Goal: Task Accomplishment & Management: Manage account settings

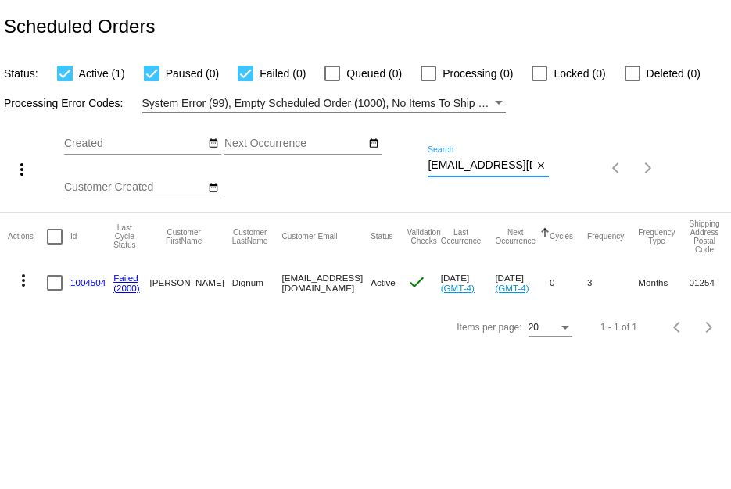
scroll to position [0, 34]
drag, startPoint x: 429, startPoint y: 161, endPoint x: 666, endPoint y: 156, distance: 236.9
click at [666, 156] on div "more_vert Sep Jan Feb Mar [DATE]" at bounding box center [365, 162] width 731 height 99
paste input "jenshelly92@ao"
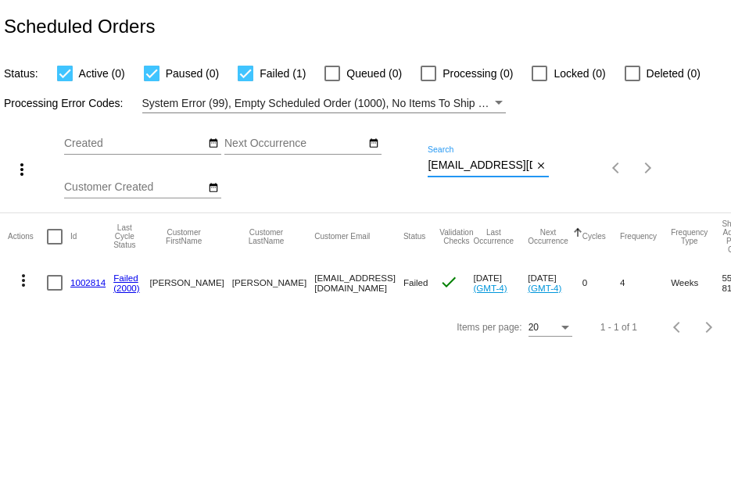
type input "[EMAIL_ADDRESS][DOMAIN_NAME]"
click at [77, 282] on link "1002814" at bounding box center [87, 282] width 35 height 10
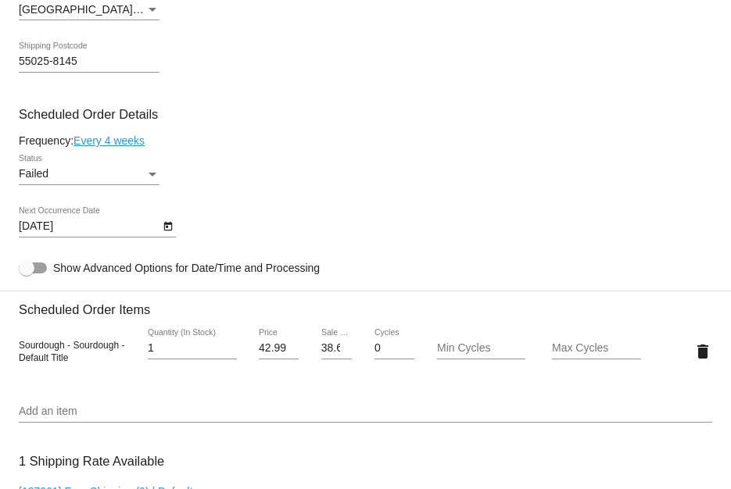
scroll to position [863, 0]
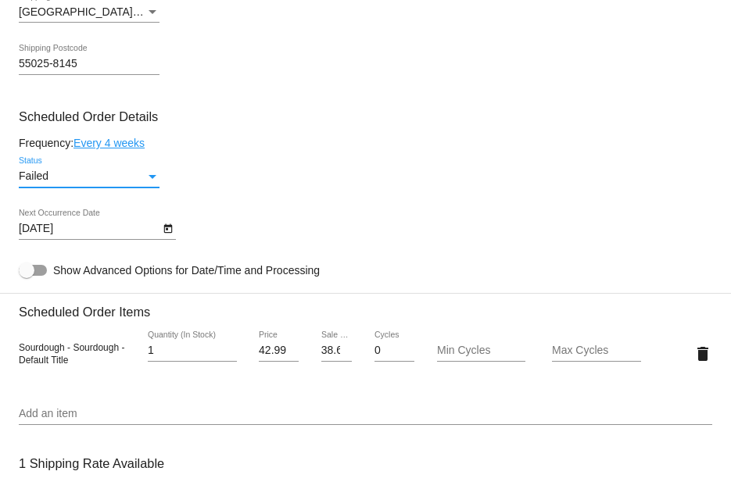
click at [99, 182] on div "Failed" at bounding box center [82, 176] width 127 height 13
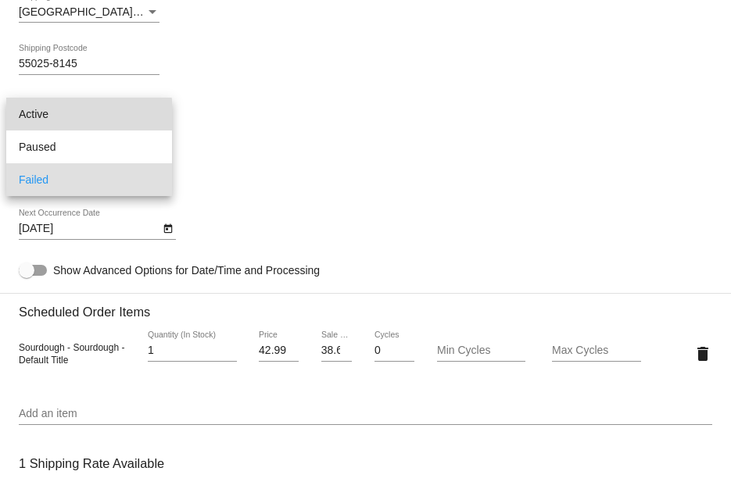
click at [56, 126] on span "Active" at bounding box center [89, 114] width 141 height 33
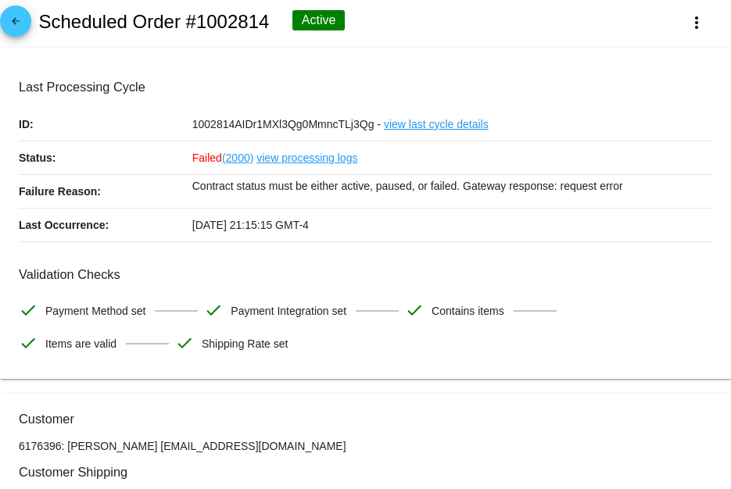
scroll to position [0, 0]
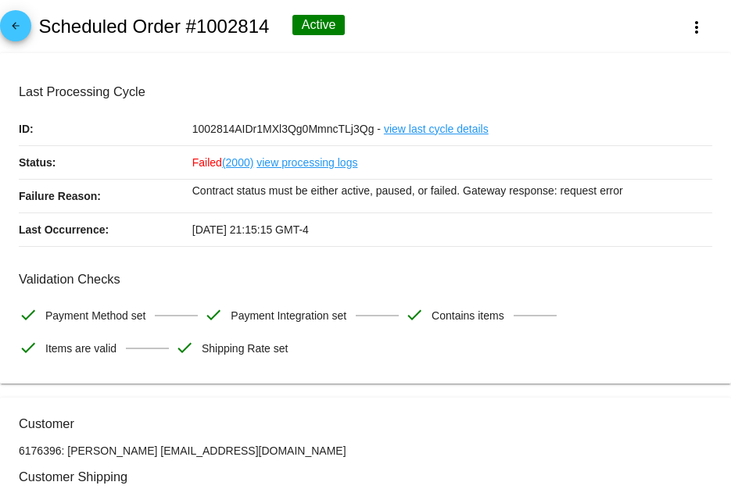
click at [345, 163] on link "view processing logs" at bounding box center [306, 162] width 101 height 33
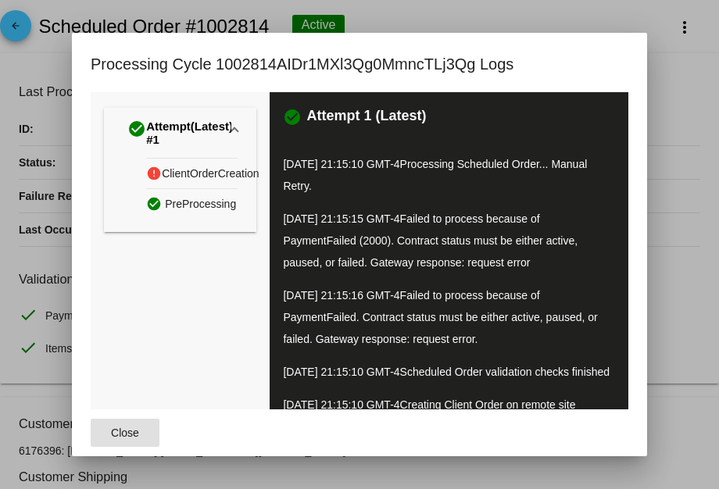
click at [113, 436] on span "Close" at bounding box center [125, 433] width 28 height 13
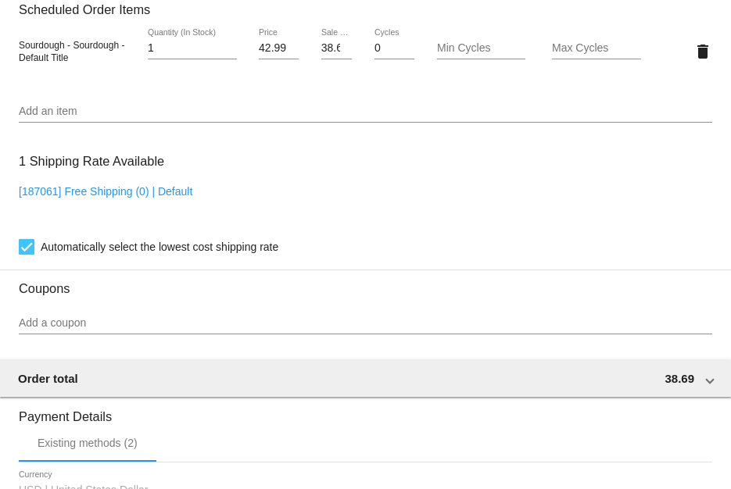
scroll to position [1488, 0]
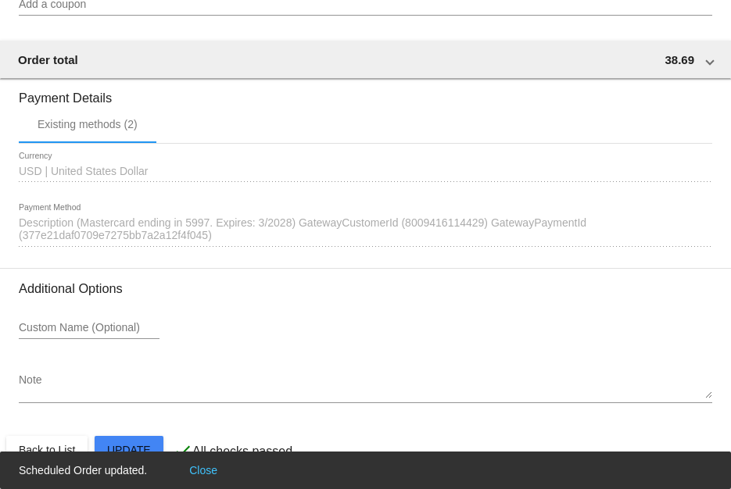
drag, startPoint x: 81, startPoint y: 230, endPoint x: 145, endPoint y: 232, distance: 64.9
click at [145, 232] on span "Description (Mastercard ending in 5997. Expires: 3/2028) GatewayCustomerId (800…" at bounding box center [302, 229] width 567 height 25
click at [116, 224] on span "Description (Mastercard ending in 5997. Expires: 3/2028) GatewayCustomerId (800…" at bounding box center [302, 229] width 567 height 25
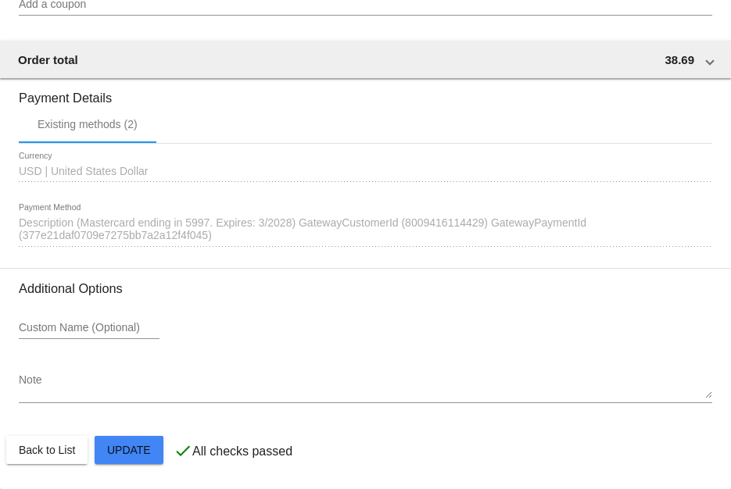
drag, startPoint x: 78, startPoint y: 223, endPoint x: 208, endPoint y: 224, distance: 129.8
click at [208, 224] on span "Description (Mastercard ending in 5997. Expires: 3/2028) GatewayCustomerId (800…" at bounding box center [302, 229] width 567 height 25
copy span "(Mastercard ending in 5997"
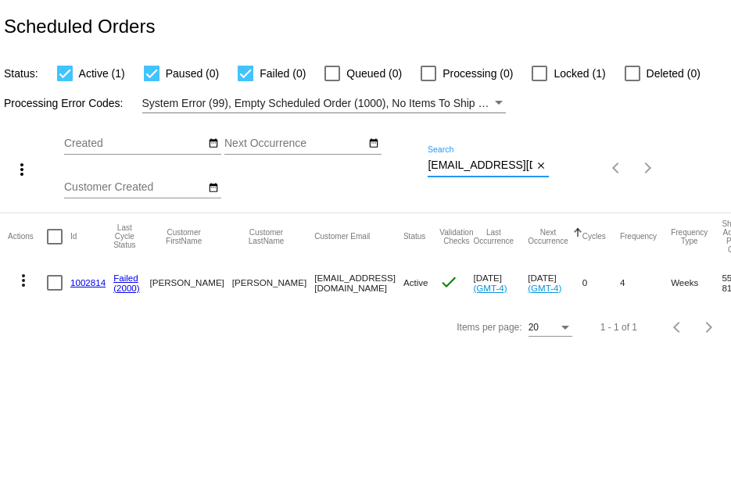
drag, startPoint x: 428, startPoint y: 163, endPoint x: 554, endPoint y: 179, distance: 127.6
click at [554, 179] on div "more_vert Sep Jan Feb Mar [DATE]" at bounding box center [365, 162] width 731 height 99
click at [92, 277] on link "1002814" at bounding box center [87, 282] width 35 height 10
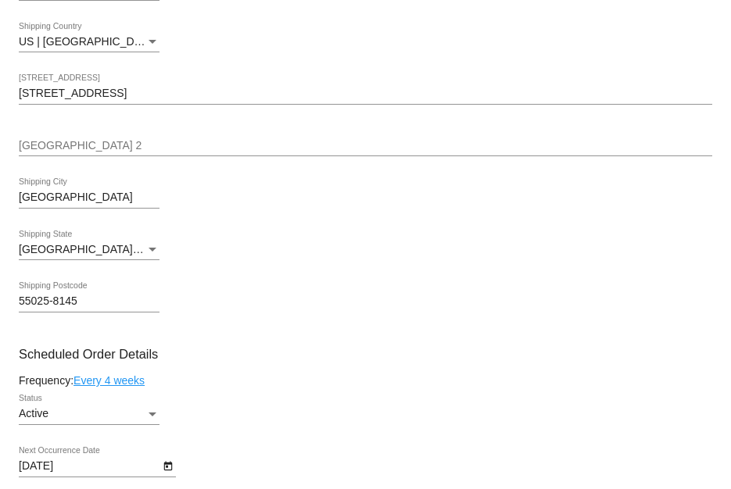
scroll to position [704, 0]
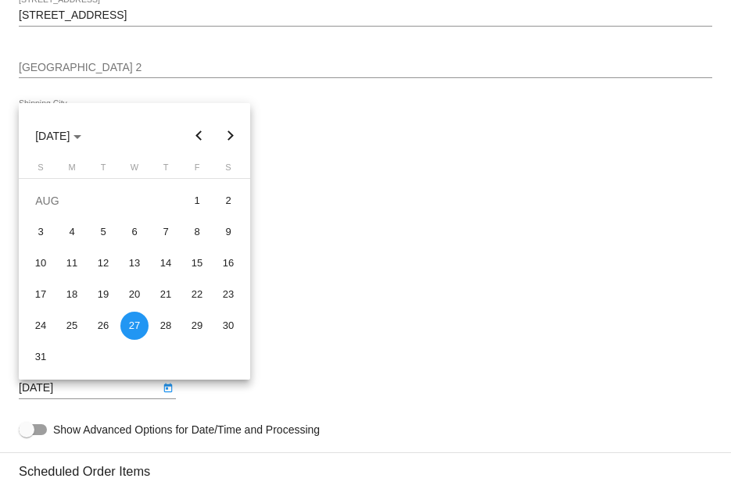
click at [77, 395] on body "arrow_back Scheduled Order #1002814 Active more_vert Last Processing Cycle ID: …" at bounding box center [365, 244] width 731 height 489
click at [270, 375] on div at bounding box center [365, 244] width 731 height 489
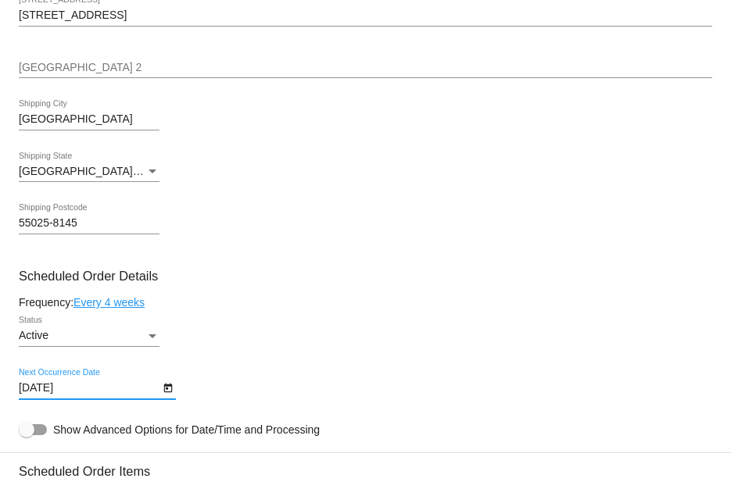
click at [84, 388] on input "[DATE]" at bounding box center [89, 388] width 141 height 13
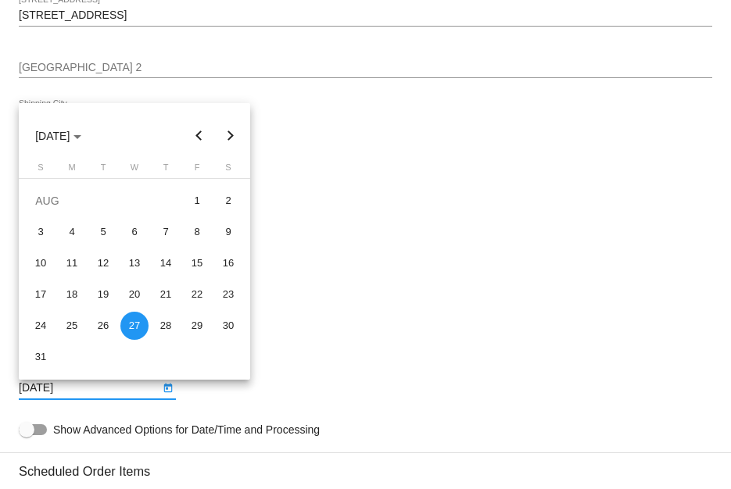
click at [227, 132] on button "Next month" at bounding box center [230, 135] width 31 height 31
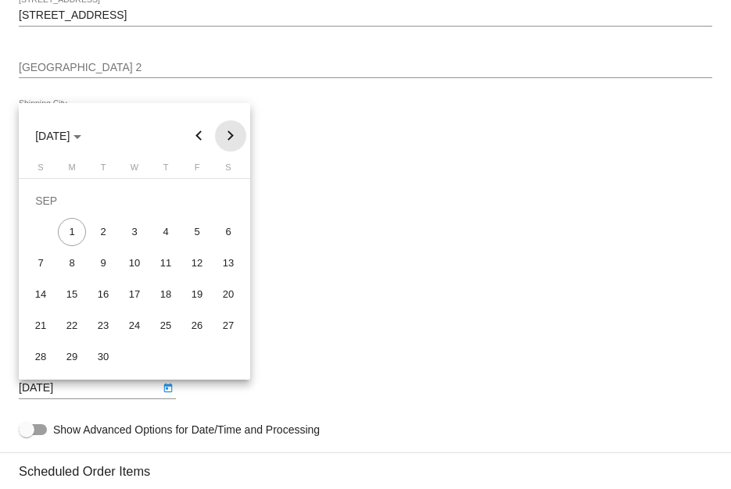
click at [227, 132] on button "Next month" at bounding box center [230, 135] width 31 height 31
click at [170, 314] on div "27" at bounding box center [166, 326] width 28 height 28
type input "[DATE]"
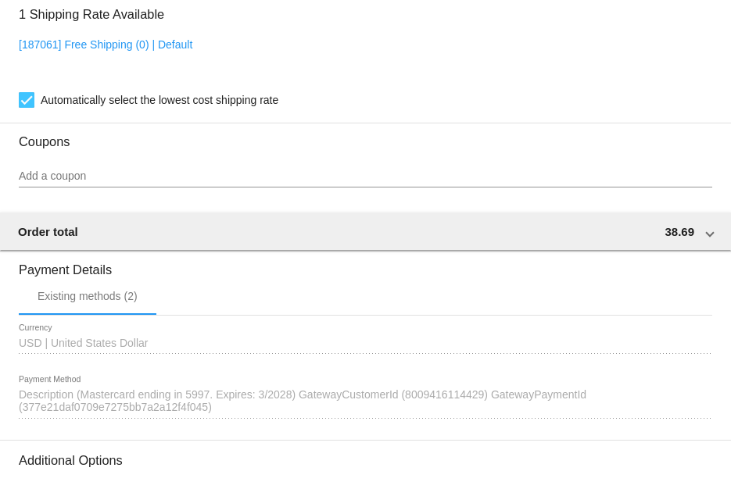
scroll to position [1488, 0]
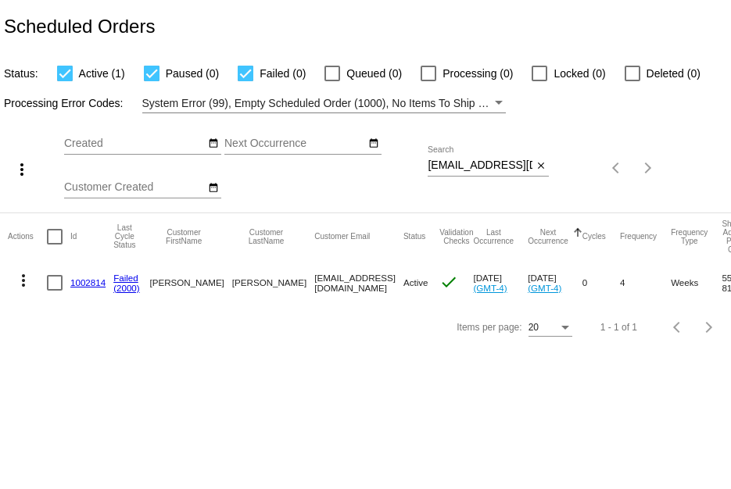
click at [426, 169] on div "Sep Jan Feb Mar Apr Su Mo" at bounding box center [245, 168] width 363 height 88
drag, startPoint x: 428, startPoint y: 163, endPoint x: 563, endPoint y: 205, distance: 141.4
click at [563, 205] on div "more_vert Sep Jan Feb Mar [DATE]" at bounding box center [365, 162] width 731 height 99
paste input "curtish250@gmai"
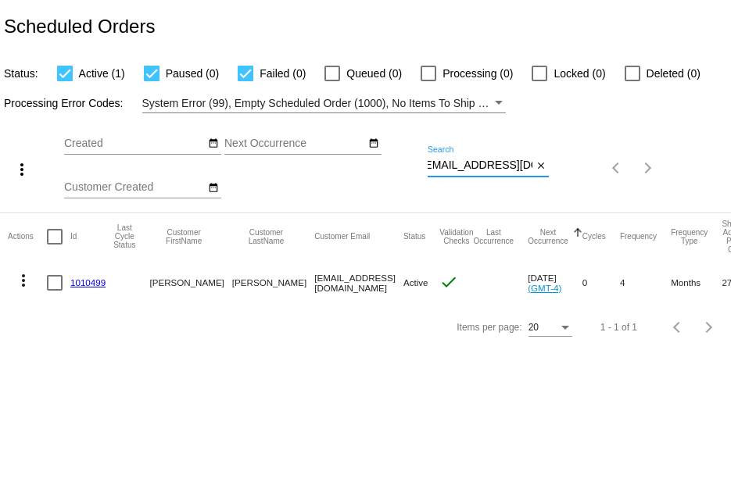
type input "[EMAIL_ADDRESS][DOMAIN_NAME]"
click at [29, 277] on mat-icon "more_vert" at bounding box center [23, 280] width 19 height 19
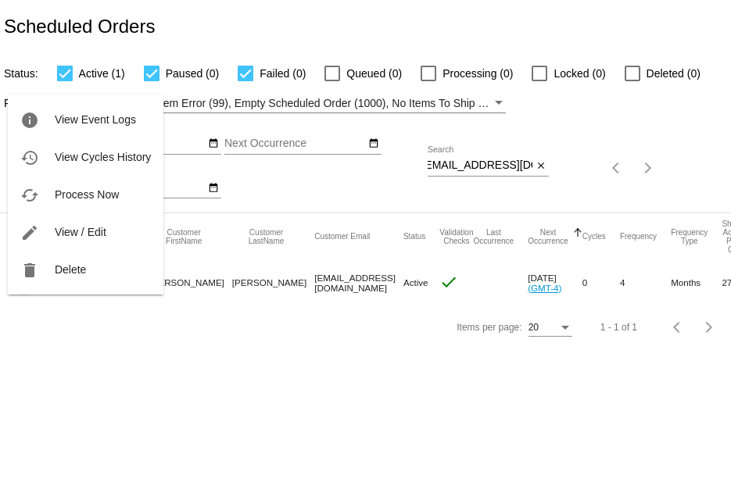
scroll to position [0, 0]
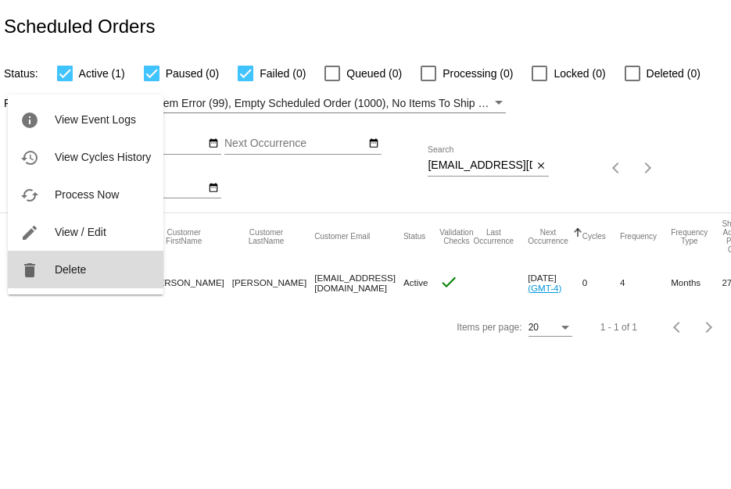
click at [63, 279] on button "delete Delete" at bounding box center [86, 270] width 156 height 38
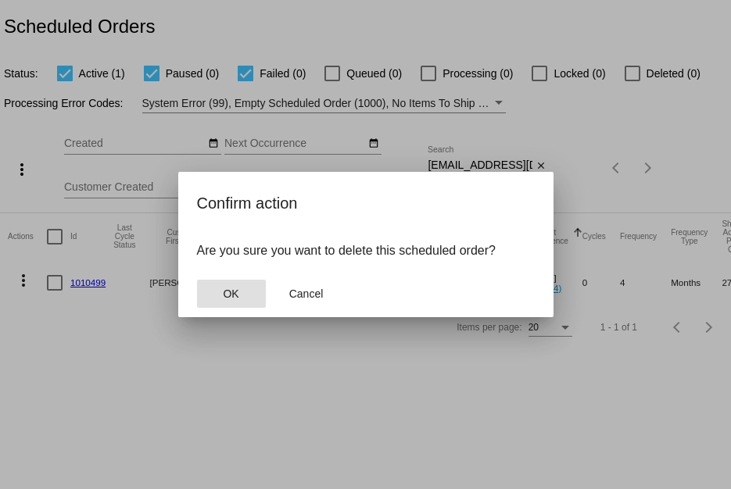
click at [236, 280] on button "OK" at bounding box center [231, 294] width 69 height 28
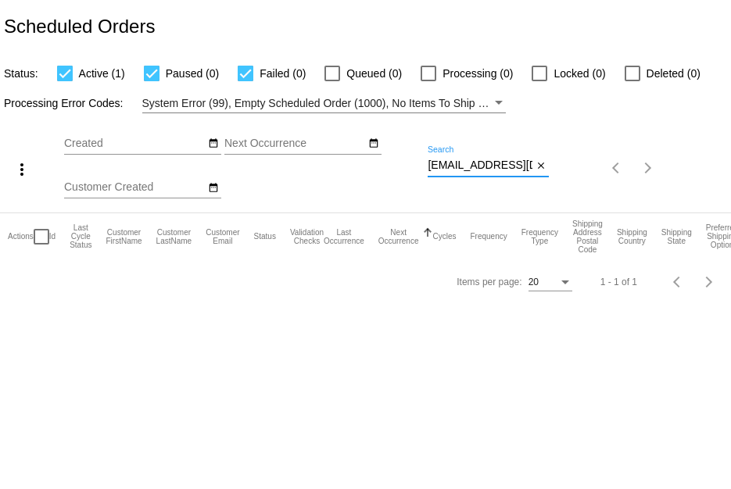
scroll to position [0, 6]
drag, startPoint x: 428, startPoint y: 162, endPoint x: 586, endPoint y: 248, distance: 179.8
click at [586, 248] on app-dashboard-scheduled-orders "Scheduled Orders Status: Active (1) Paused (0) Failed (0) Queued (0) Processing…" at bounding box center [365, 152] width 731 height 304
click at [645, 75] on label "Deleted (1)" at bounding box center [663, 73] width 76 height 19
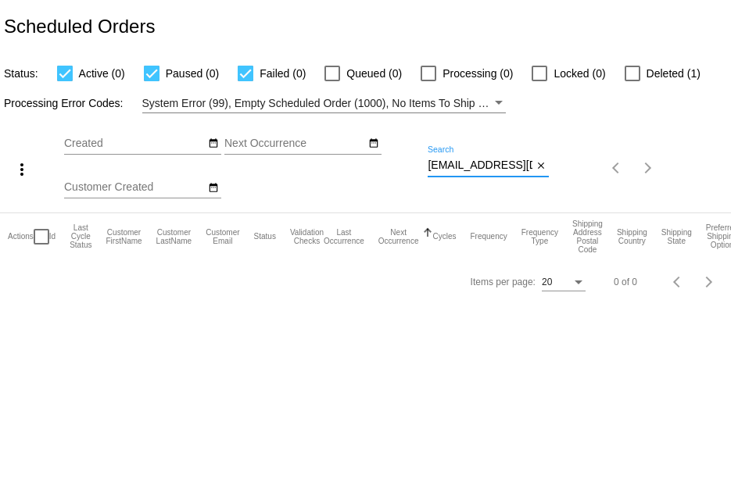
click at [632, 81] on input "Deleted (1)" at bounding box center [632, 81] width 1 height 1
checkbox input "true"
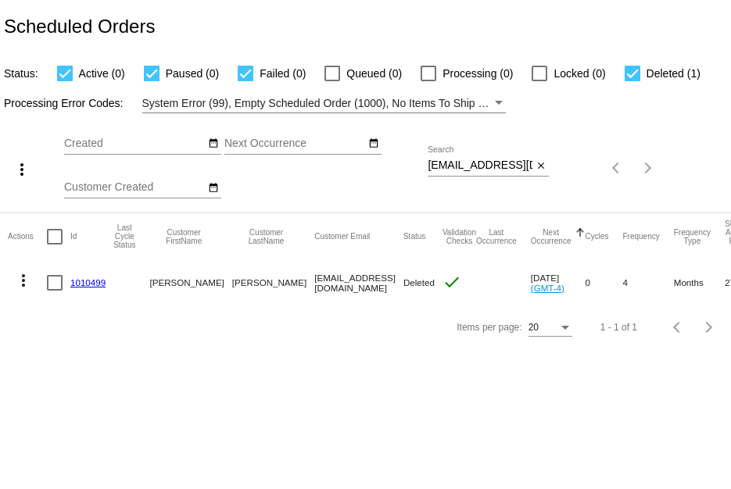
drag, startPoint x: 115, startPoint y: 279, endPoint x: 72, endPoint y: 279, distance: 43.0
click at [72, 279] on mat-row "more_vert 1010499 [PERSON_NAME] [EMAIL_ADDRESS][DOMAIN_NAME] Deleted check [DAT…" at bounding box center [567, 282] width 1119 height 45
copy link "1010499"
drag, startPoint x: 424, startPoint y: 160, endPoint x: 491, endPoint y: 170, distance: 67.9
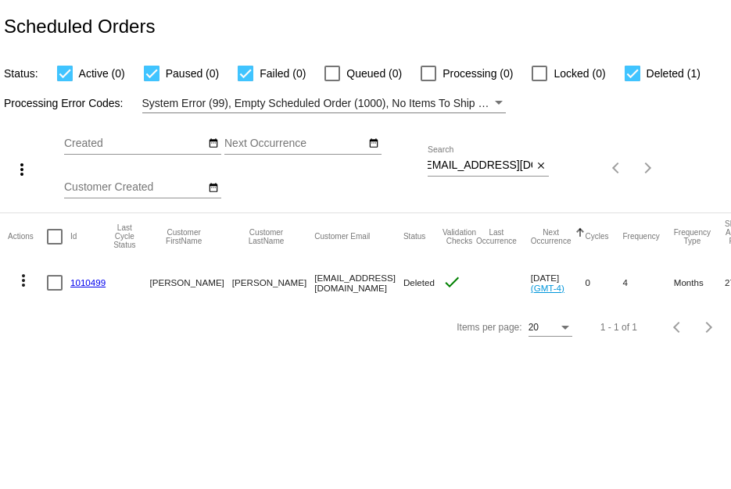
click at [528, 163] on div "more_vert Sep Jan Feb Mar [DATE]" at bounding box center [365, 162] width 731 height 99
click at [442, 154] on div "[EMAIL_ADDRESS][DOMAIN_NAME] Search" at bounding box center [480, 161] width 105 height 30
click at [441, 166] on input "[EMAIL_ADDRESS][DOMAIN_NAME]" at bounding box center [480, 165] width 105 height 13
drag, startPoint x: 428, startPoint y: 166, endPoint x: 550, endPoint y: 166, distance: 121.2
click at [550, 166] on div "more_vert Sep Jan Feb Mar [DATE]" at bounding box center [365, 162] width 731 height 99
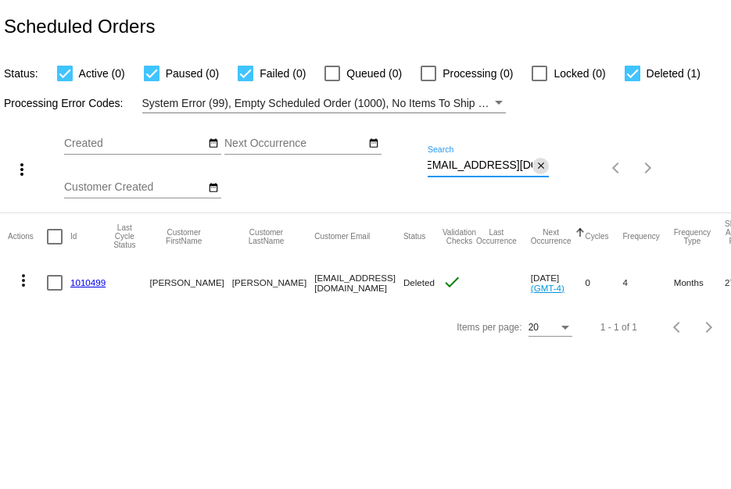
paste input "tcszacon"
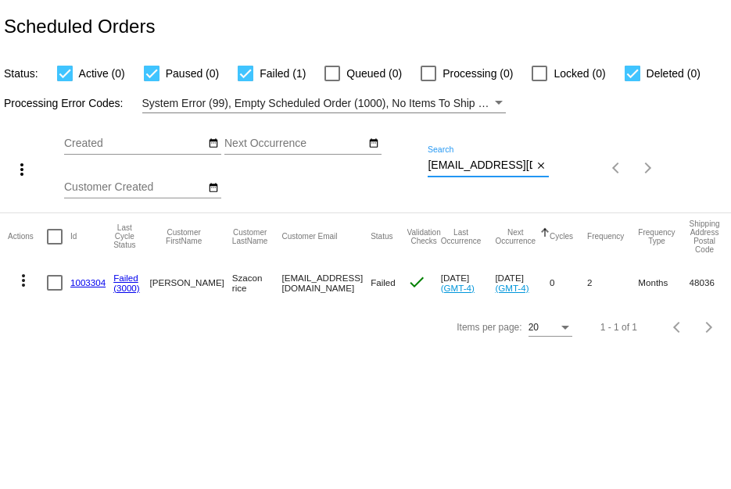
type input "[EMAIL_ADDRESS][DOMAIN_NAME]"
click at [86, 284] on link "1003304" at bounding box center [87, 282] width 35 height 10
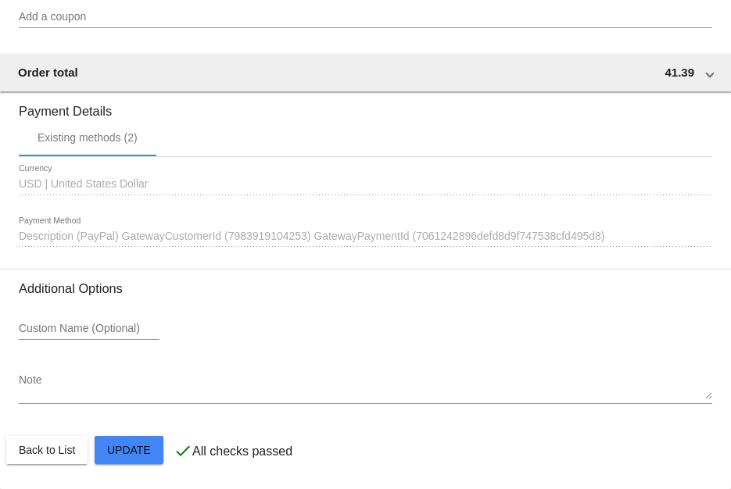
scroll to position [1485, 0]
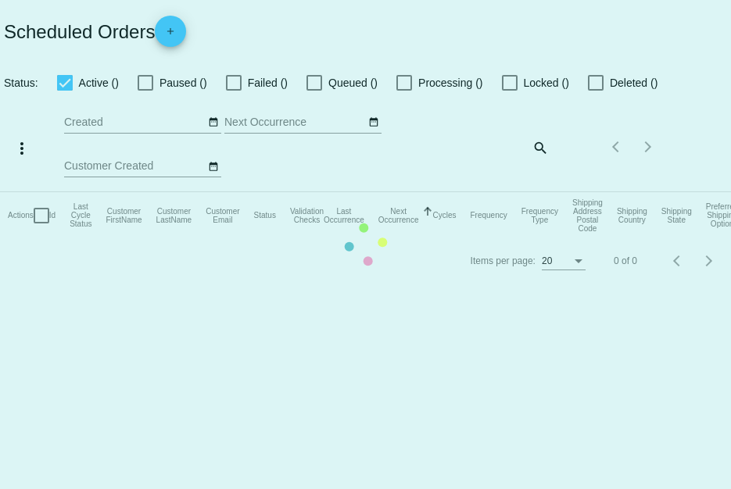
checkbox input "true"
